Goal: Navigation & Orientation: Find specific page/section

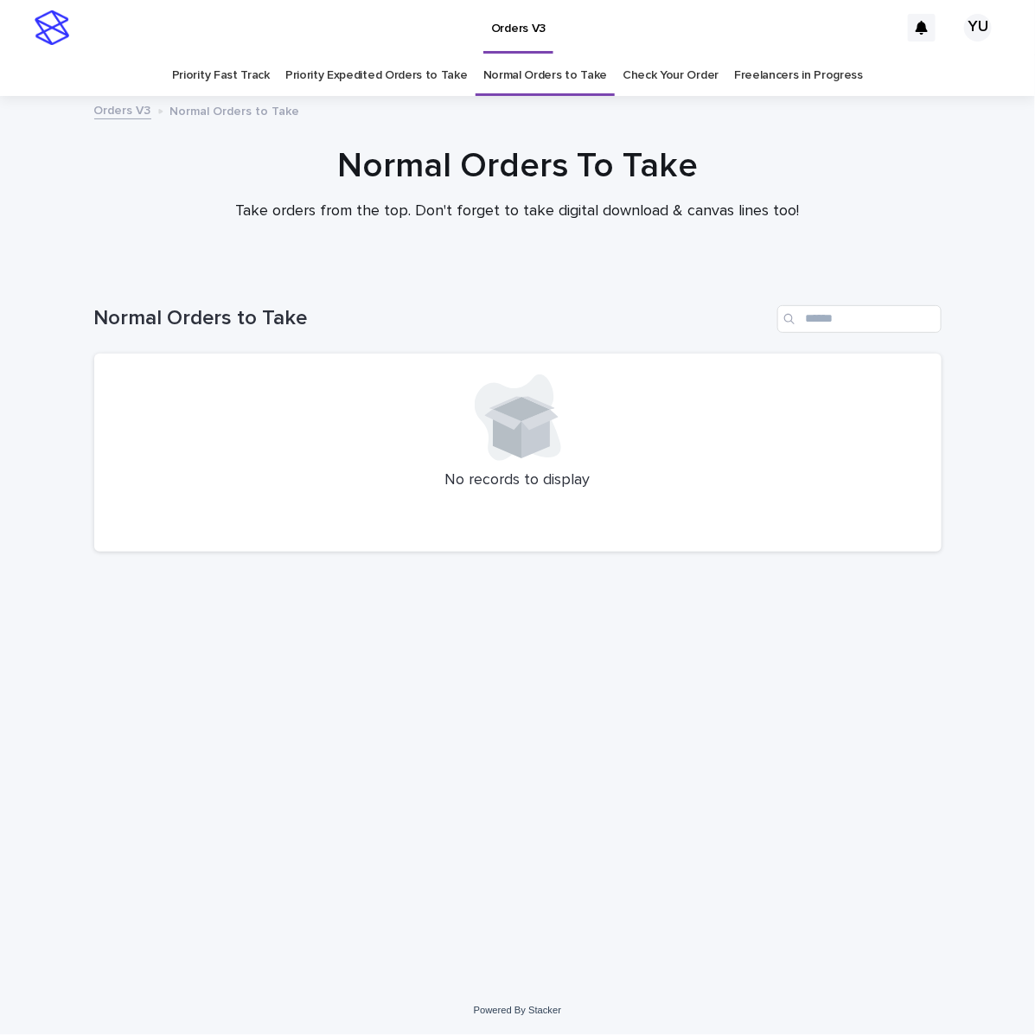
click at [909, 723] on div "Loading... Saving… Loading... Saving… Normal Orders to Take No records to displ…" at bounding box center [518, 607] width 865 height 672
click at [323, 74] on link "Priority Expedited Orders to Take" at bounding box center [376, 75] width 183 height 41
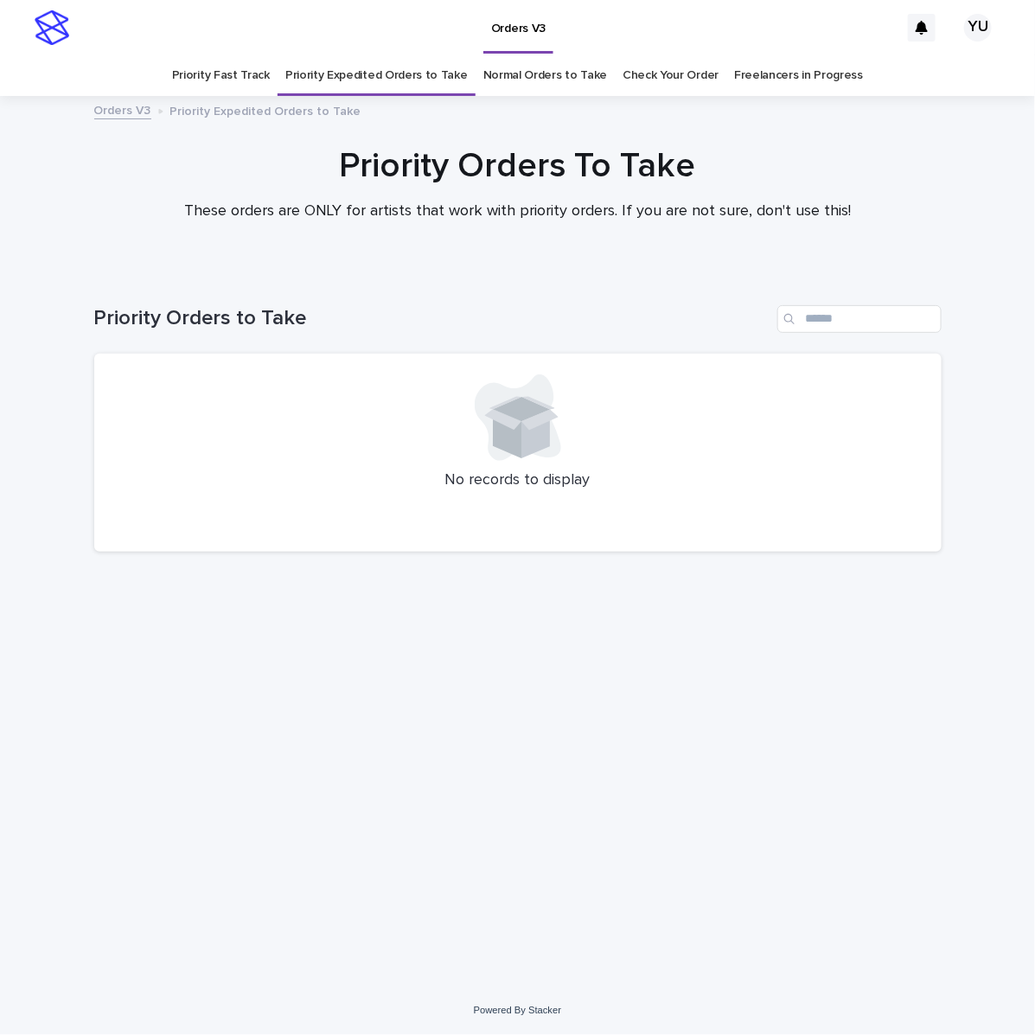
click at [541, 74] on link "Normal Orders to Take" at bounding box center [546, 75] width 125 height 41
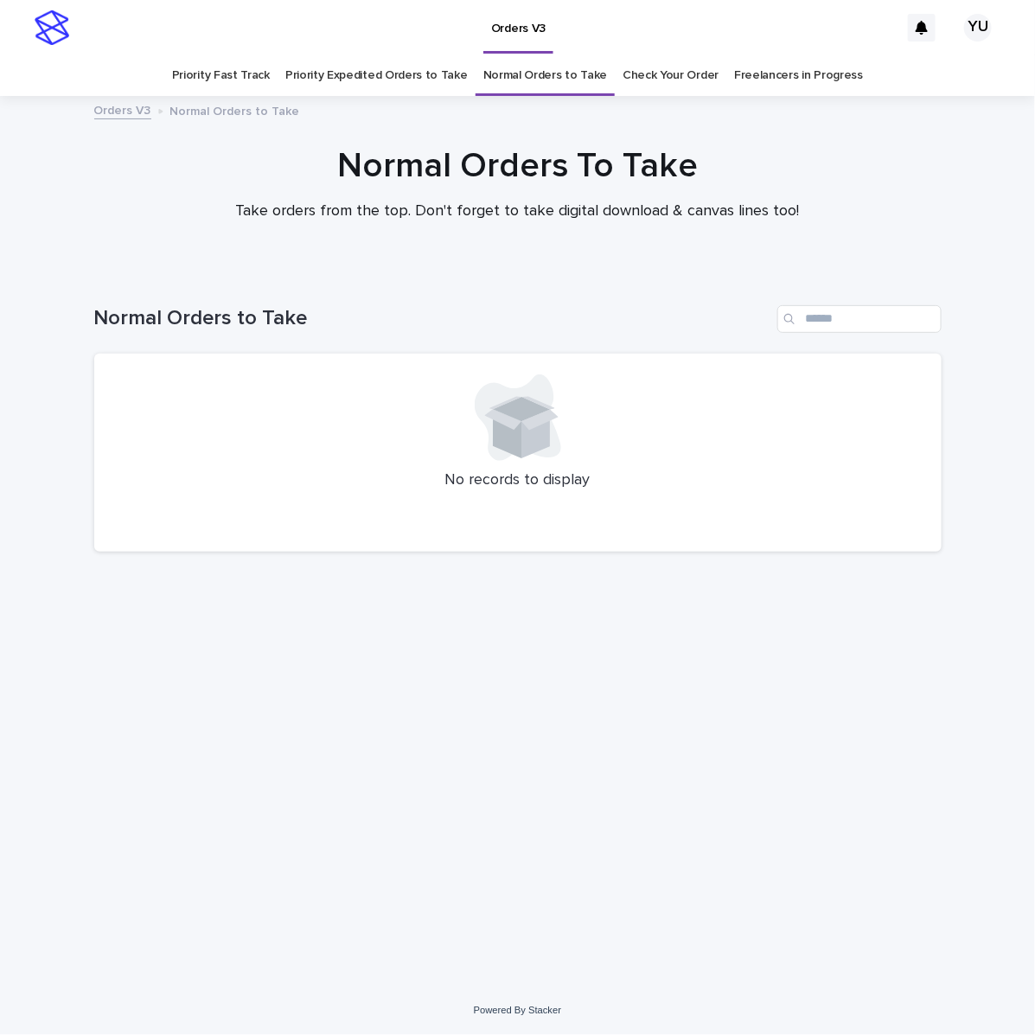
click at [392, 69] on link "Priority Expedited Orders to Take" at bounding box center [376, 75] width 183 height 41
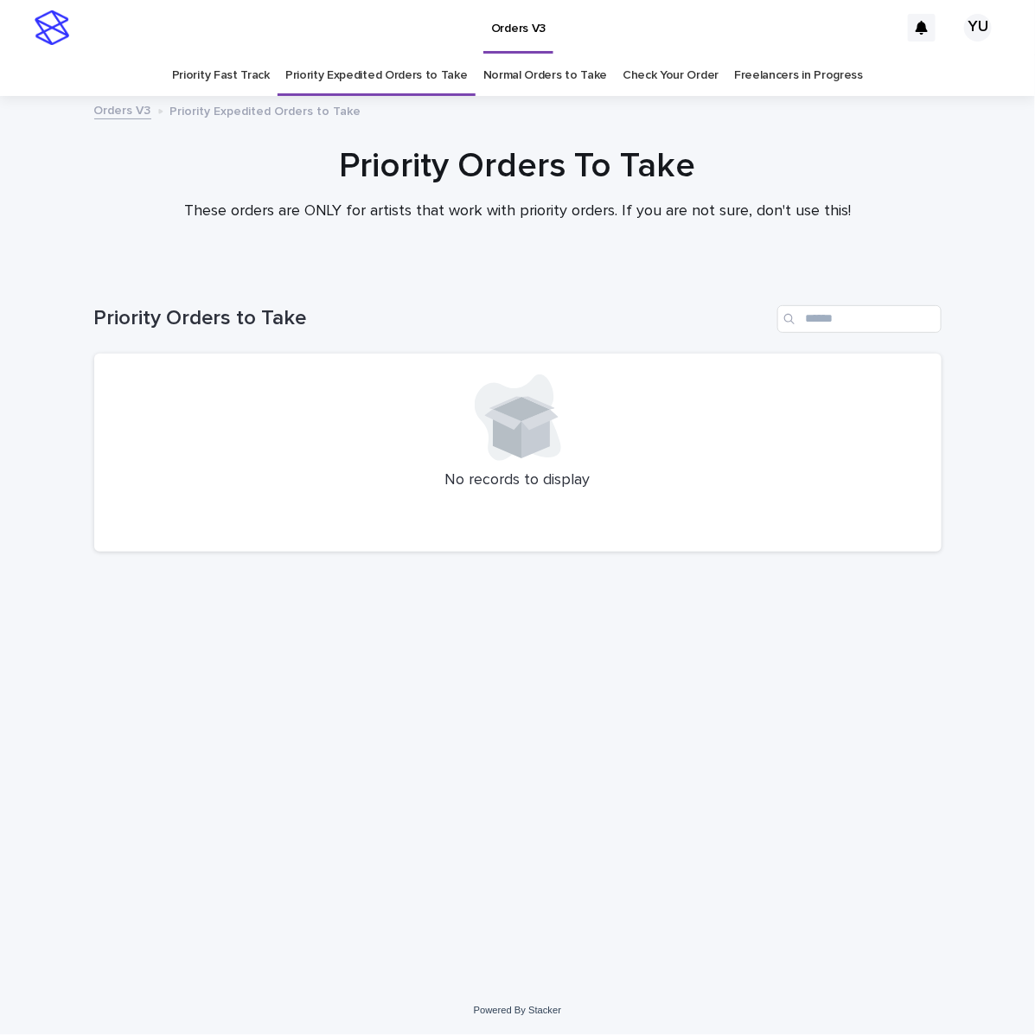
click at [562, 74] on link "Normal Orders to Take" at bounding box center [546, 75] width 125 height 41
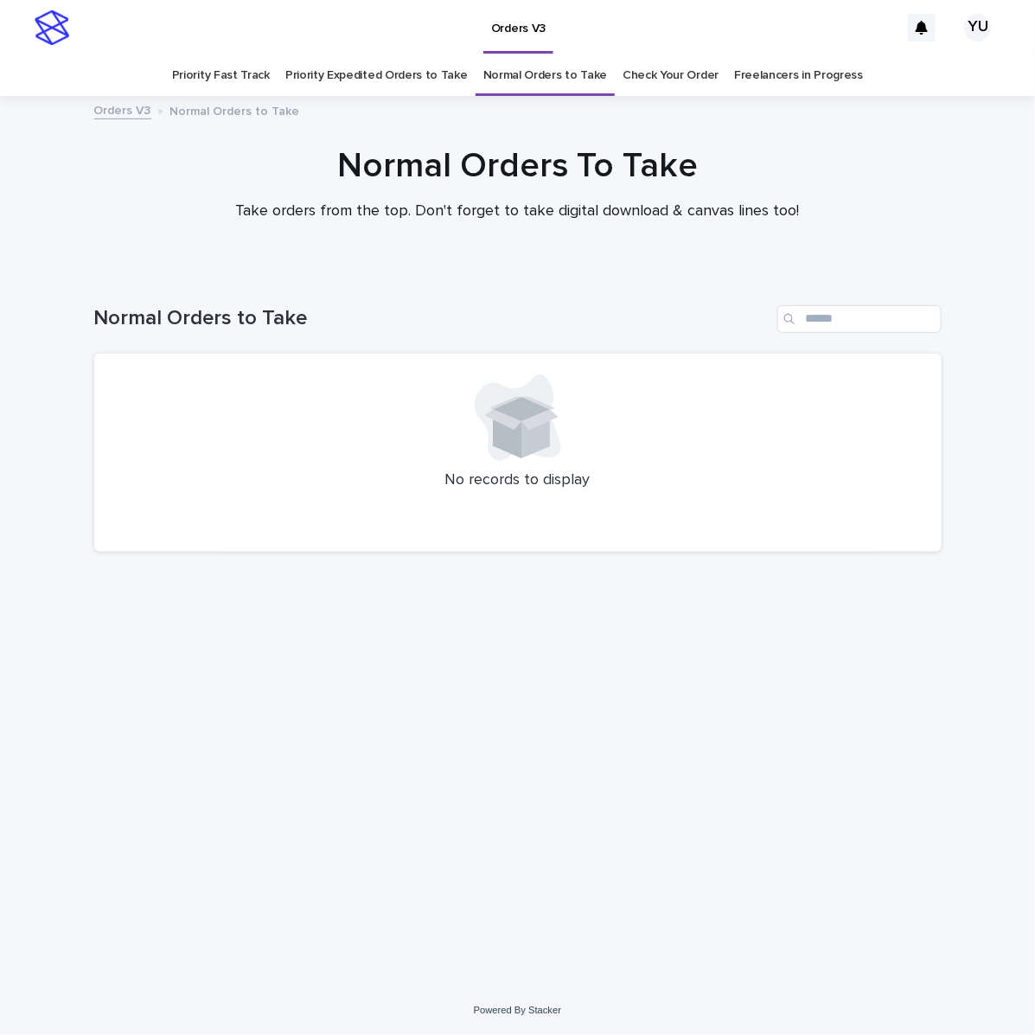
click at [941, 374] on div "Loading... Saving… Loading... Saving… Normal Orders to Take No records to displ…" at bounding box center [518, 607] width 865 height 672
click at [772, 87] on link "Freelancers in Progress" at bounding box center [798, 75] width 129 height 41
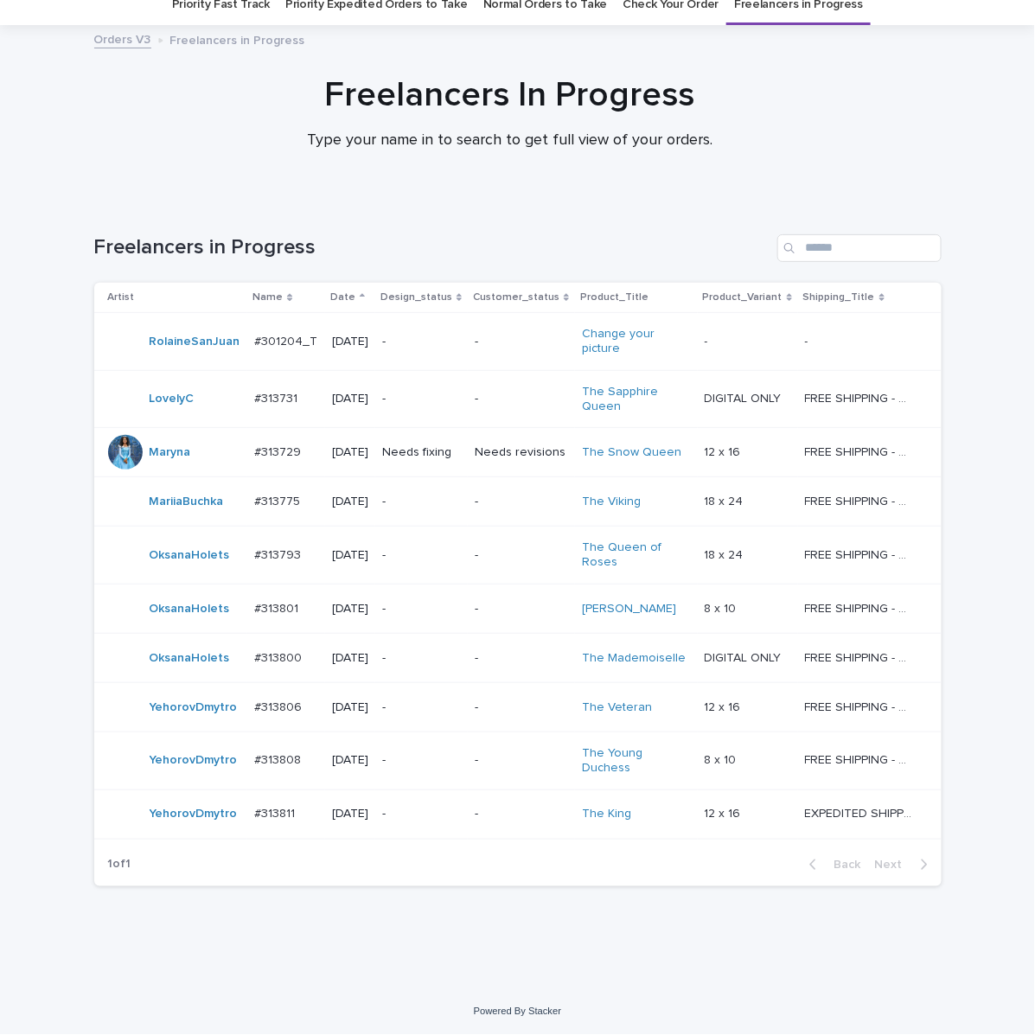
scroll to position [65, 0]
